Goal: Information Seeking & Learning: Learn about a topic

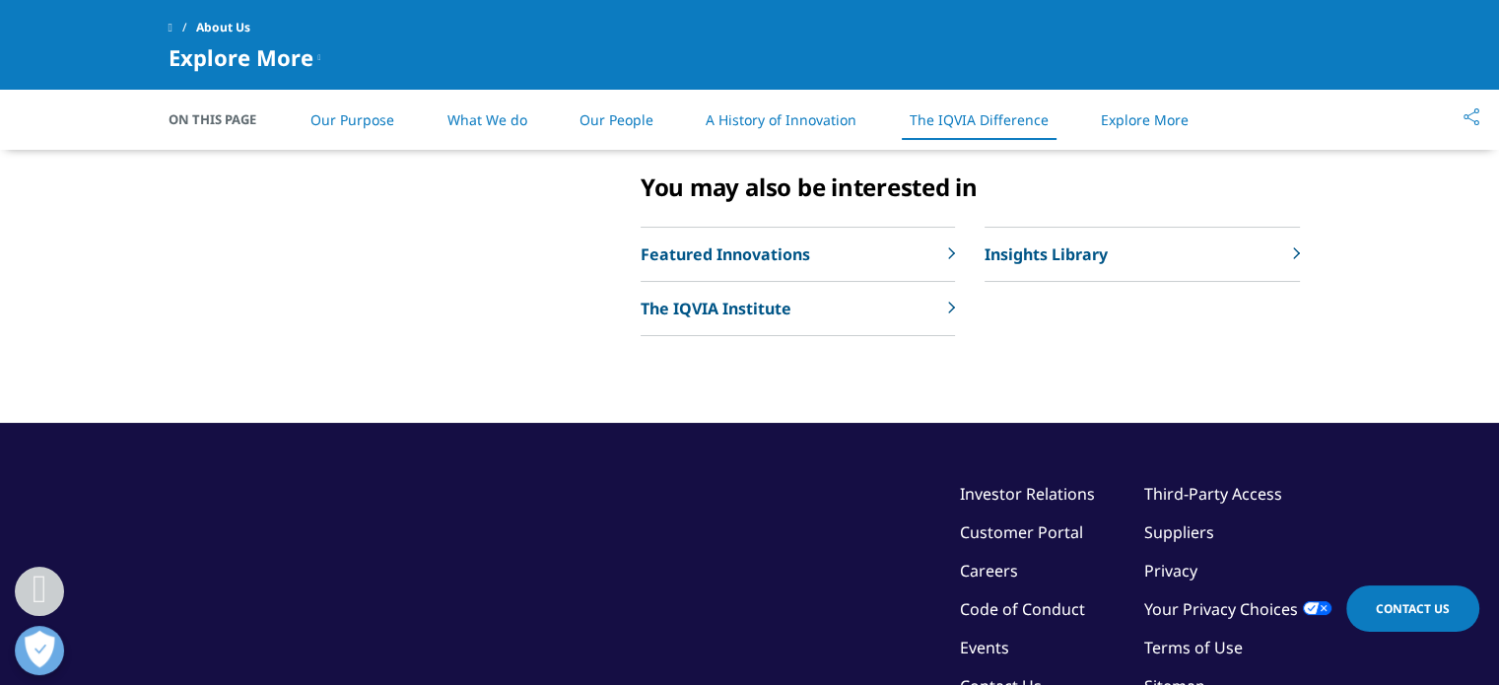
scroll to position [4228, 0]
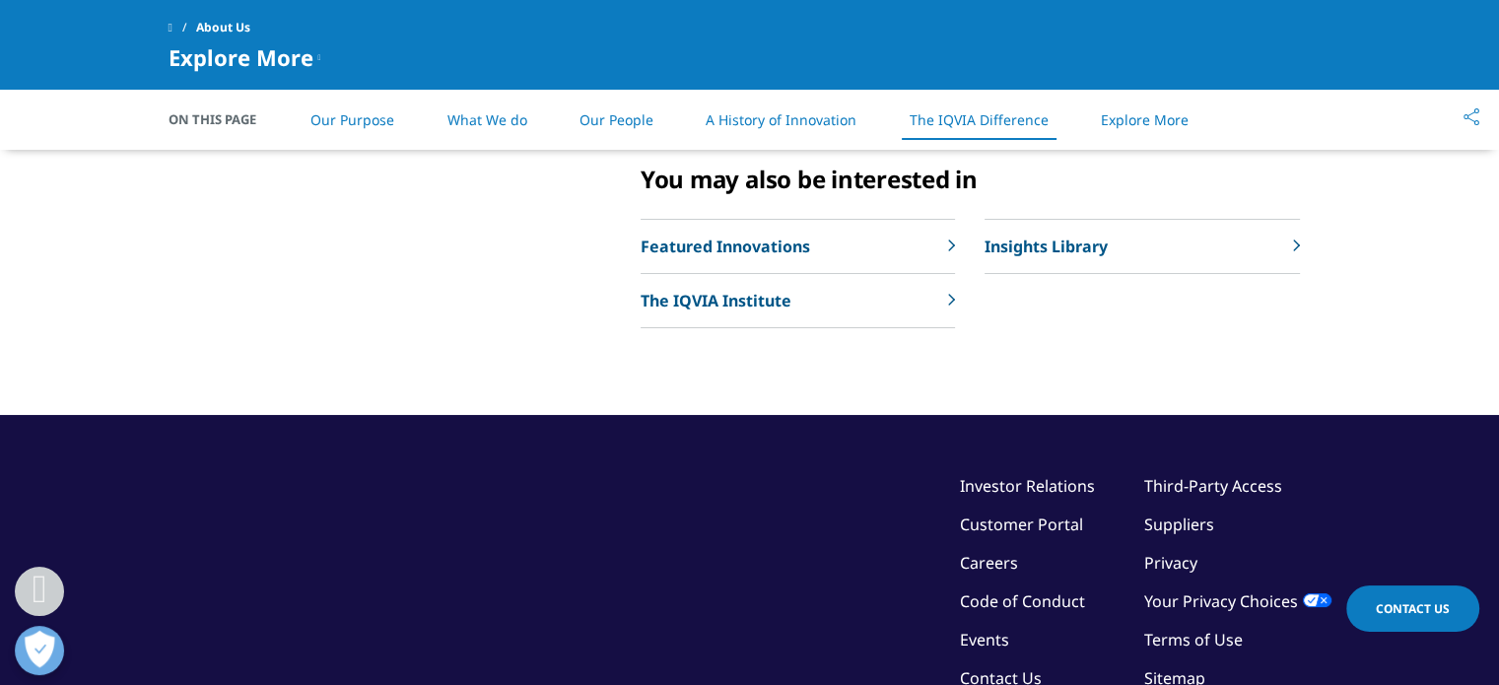
click at [509, 415] on div "Explore More Our Impact IQVIA Connected Intelligence Sustainability" at bounding box center [750, 87] width 1163 height 654
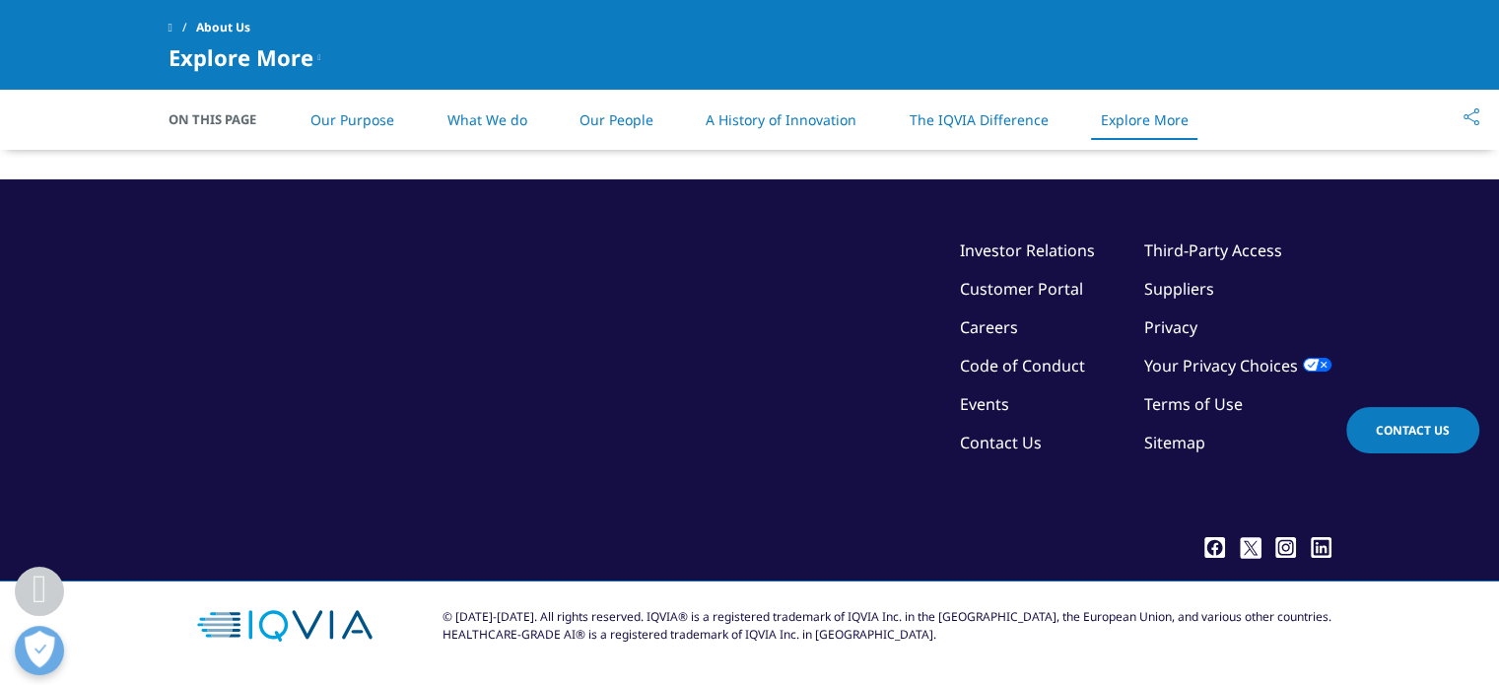
scroll to position [4912, 0]
click at [747, 77] on p "The IQVIA Institute" at bounding box center [716, 65] width 151 height 24
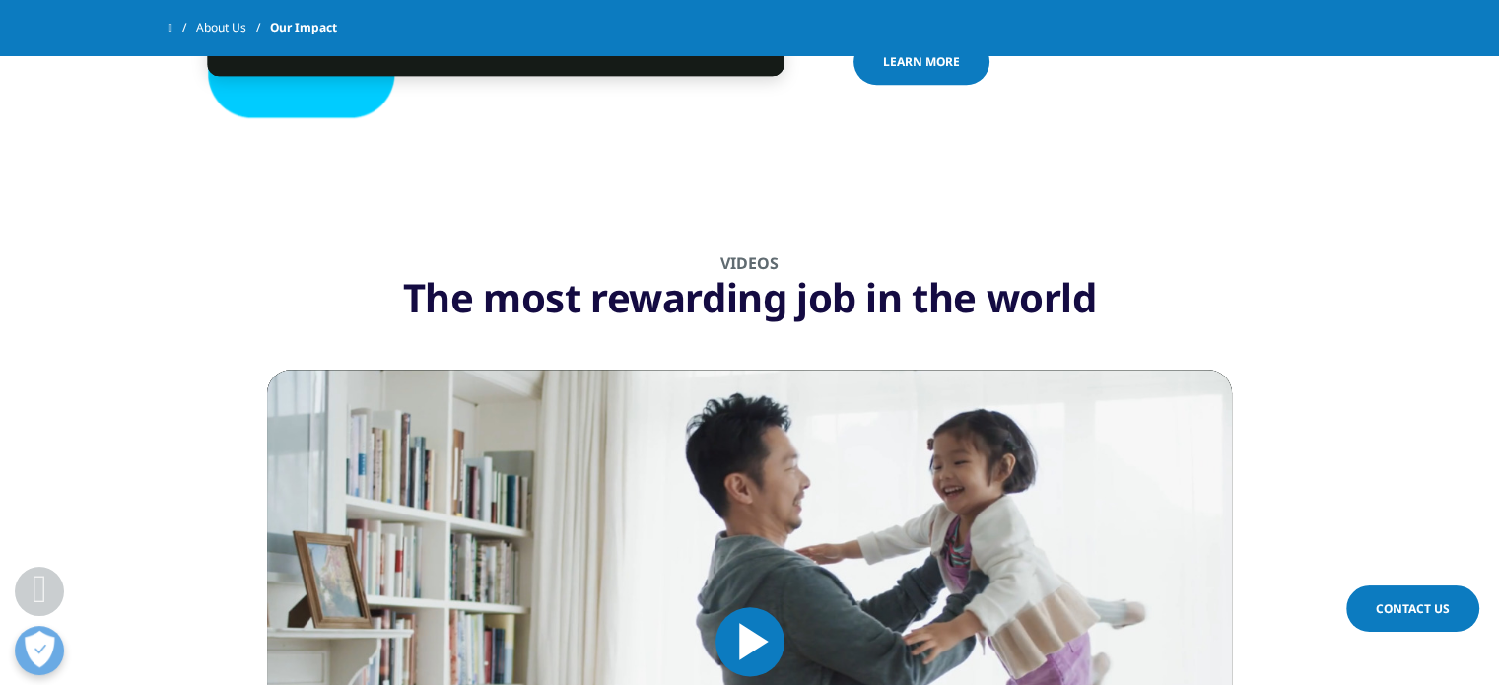
scroll to position [2171, 0]
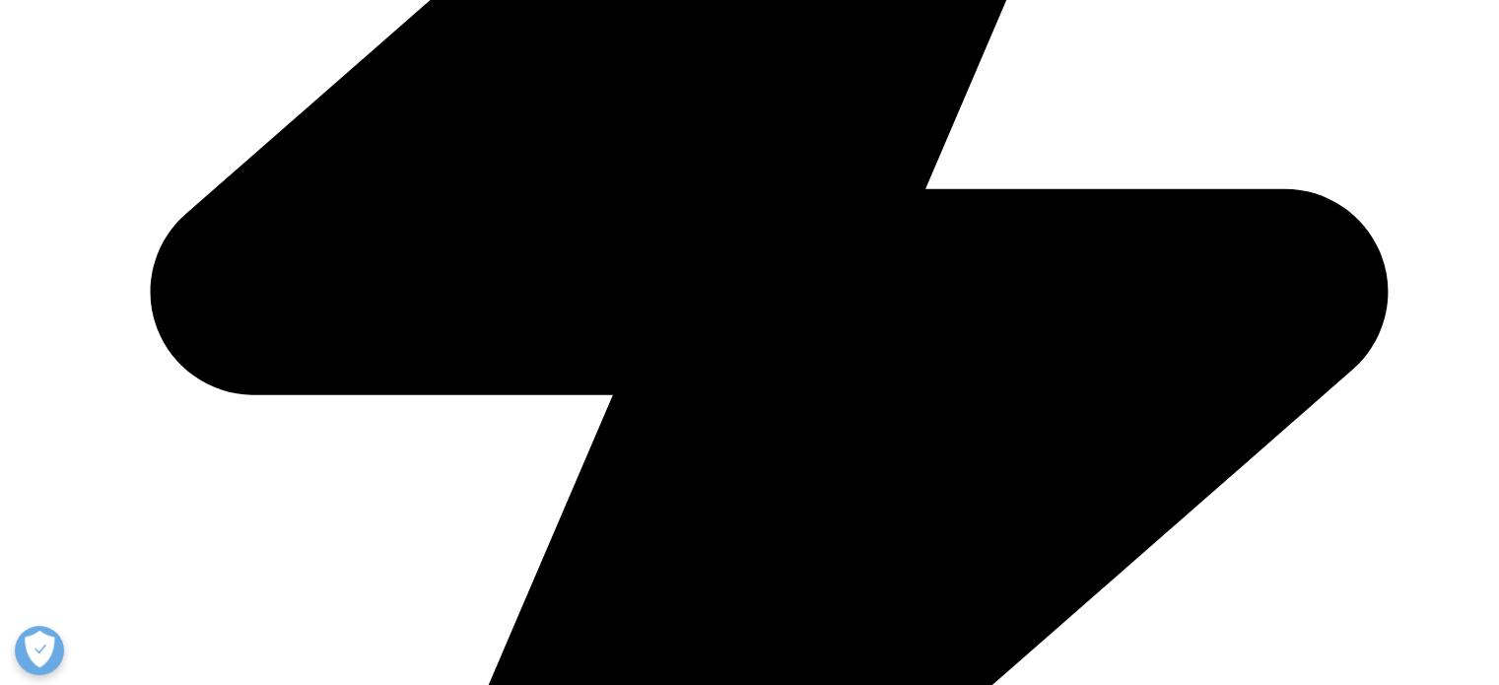
scroll to position [851, 0]
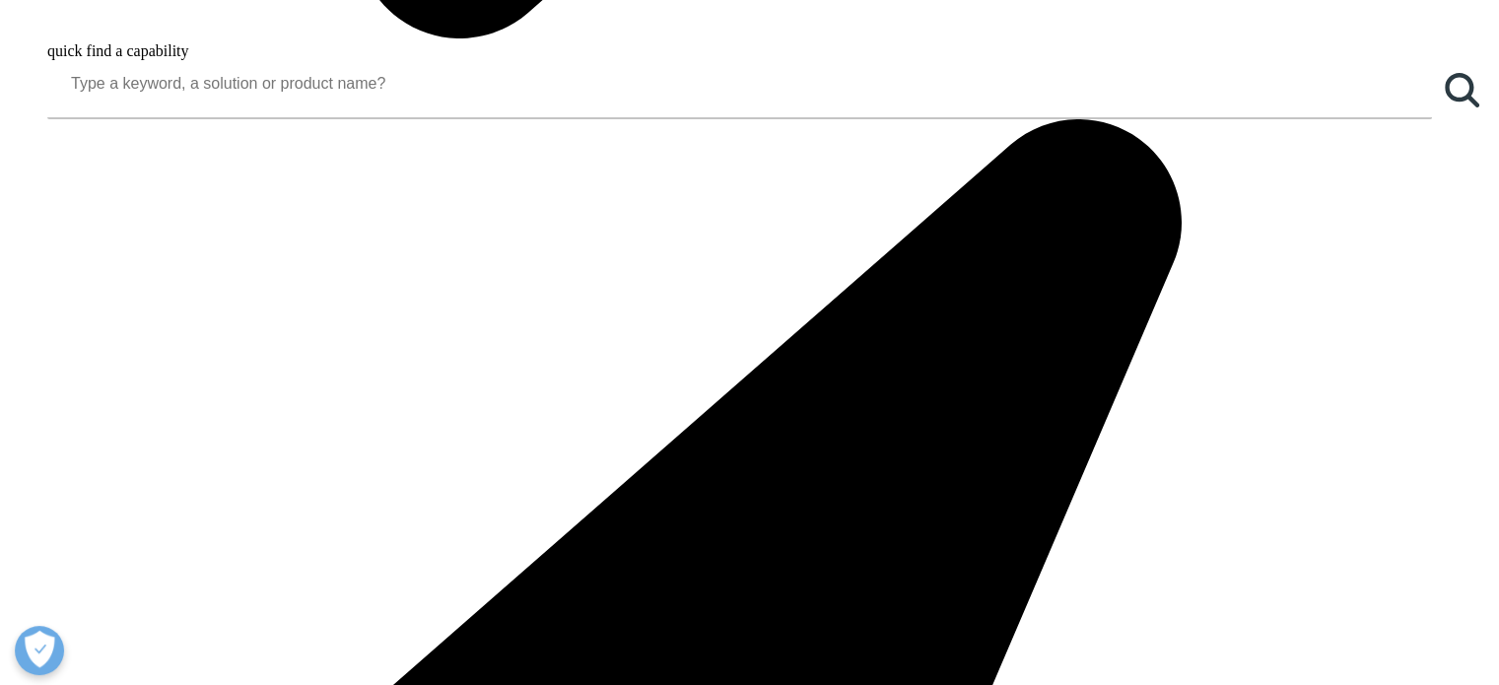
scroll to position [2176, 0]
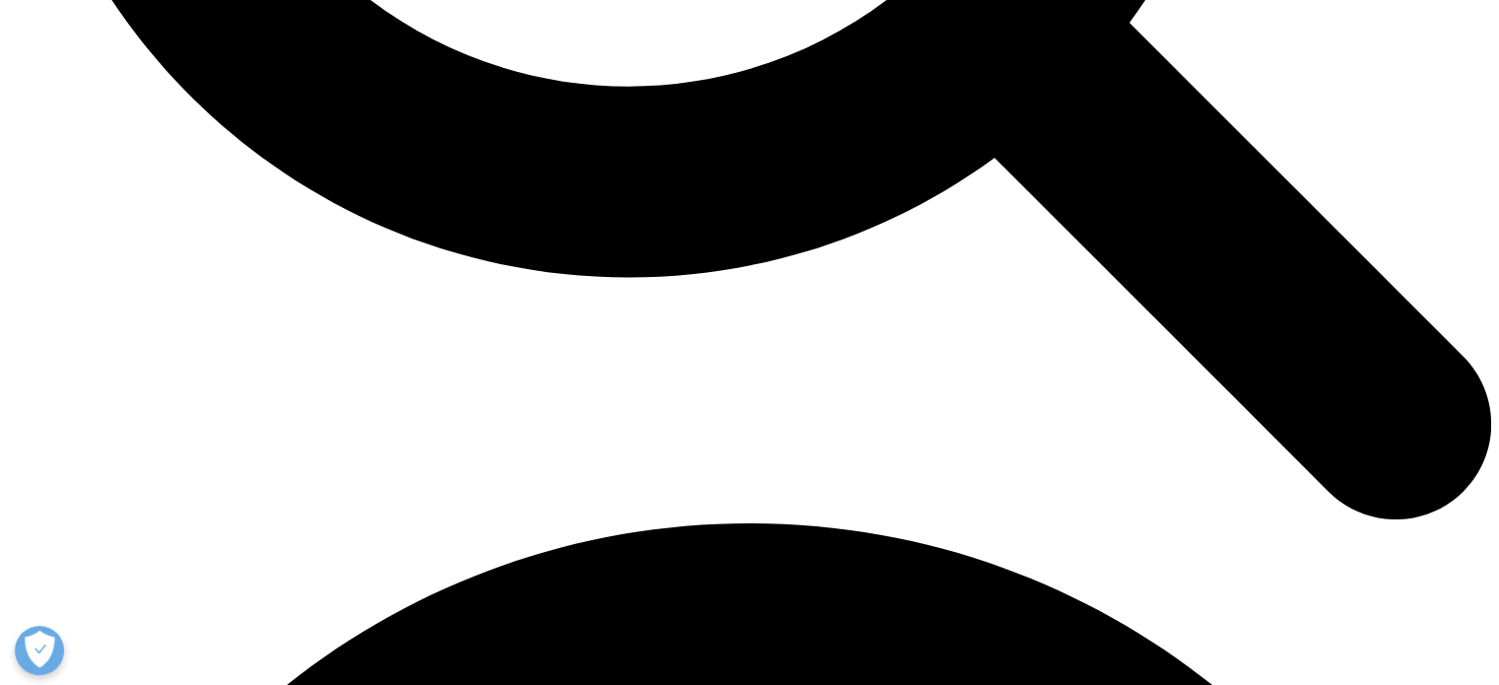
scroll to position [2490, 0]
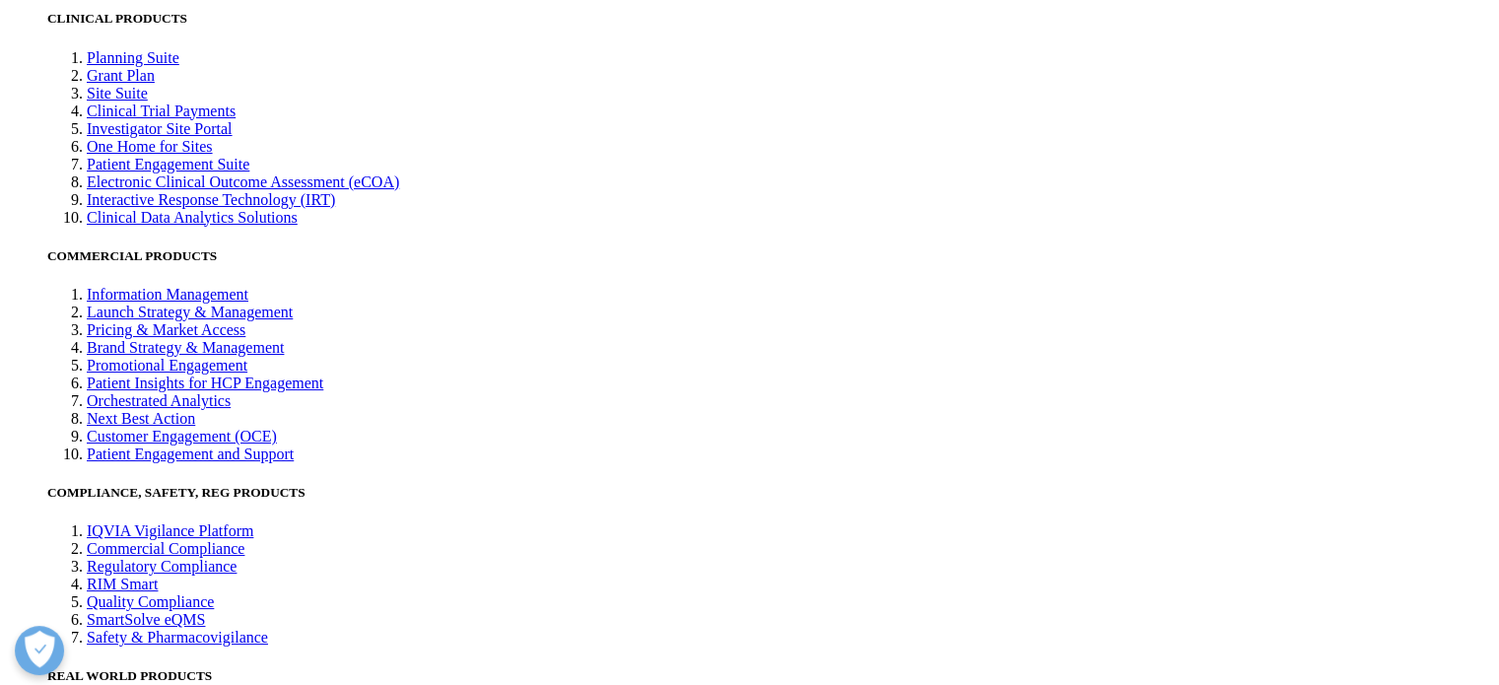
scroll to position [4904, 0]
